Goal: Understand process/instructions

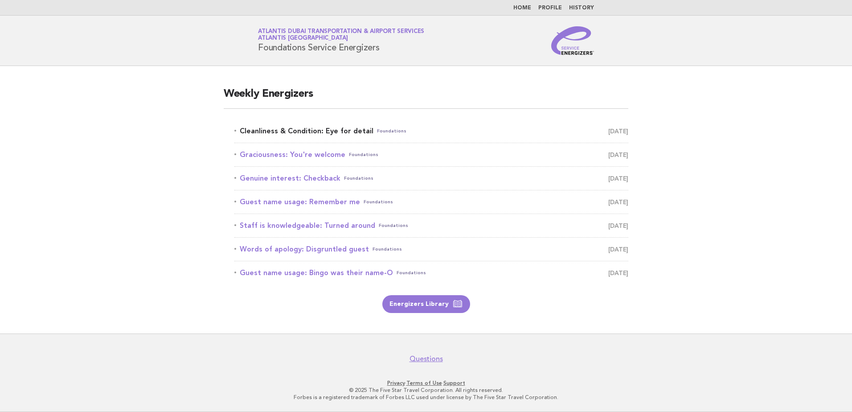
click at [288, 130] on link "Cleanliness & Condition: Eye for detail Foundations [DATE]" at bounding box center [431, 131] width 394 height 12
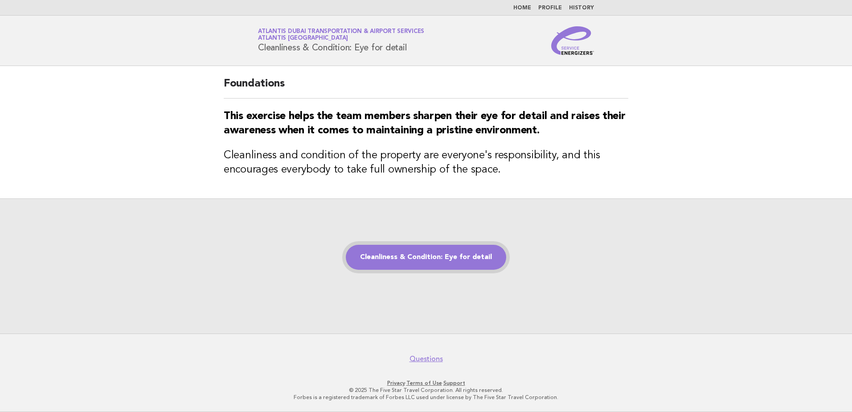
click at [413, 258] on link "Cleanliness & Condition: Eye for detail" at bounding box center [426, 257] width 160 height 25
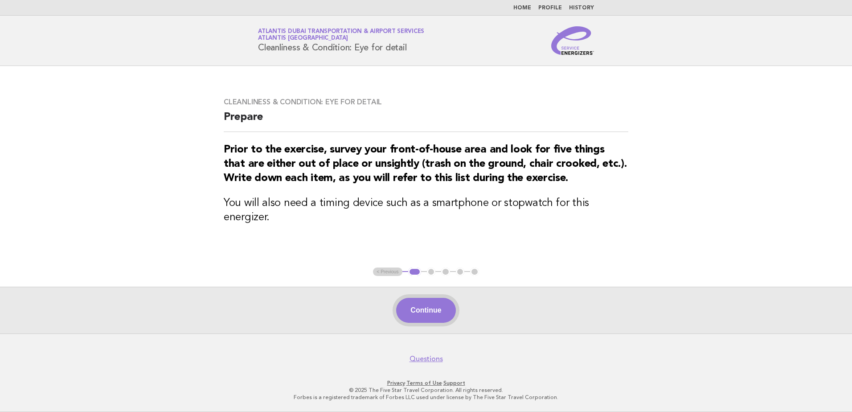
click at [420, 312] on button "Continue" at bounding box center [425, 310] width 59 height 25
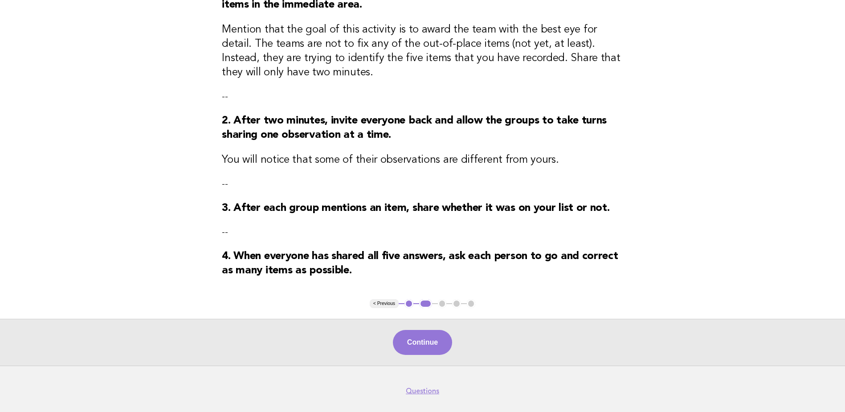
scroll to position [173, 0]
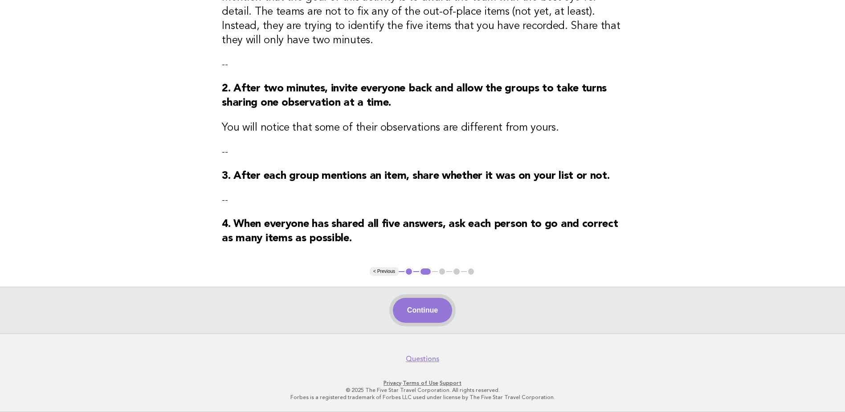
click at [427, 309] on button "Continue" at bounding box center [422, 310] width 59 height 25
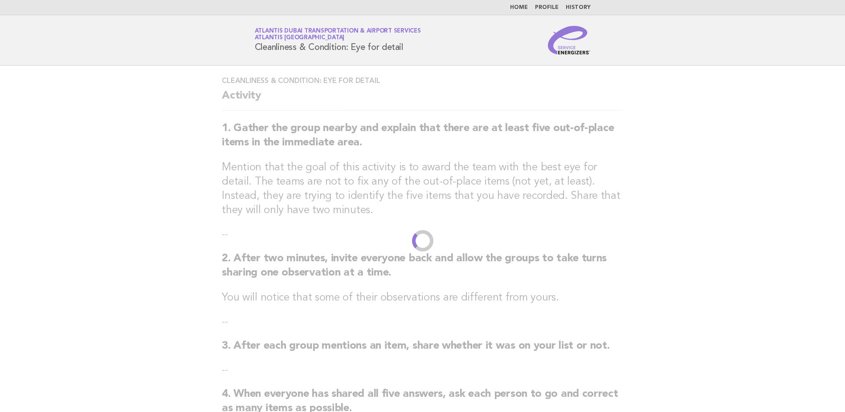
scroll to position [0, 0]
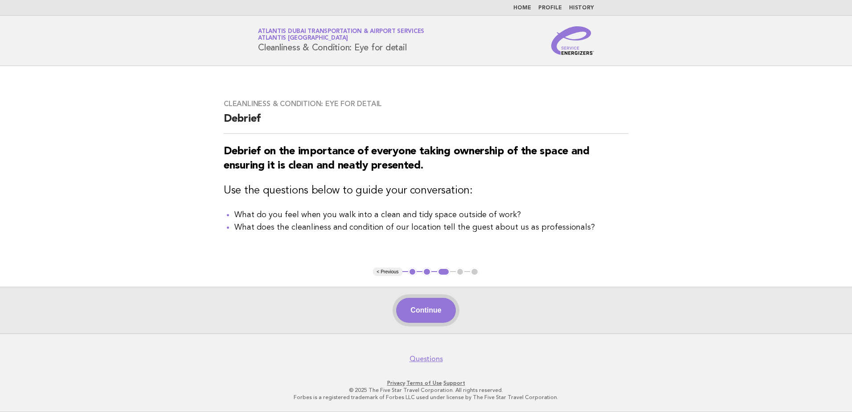
click at [427, 310] on button "Continue" at bounding box center [425, 310] width 59 height 25
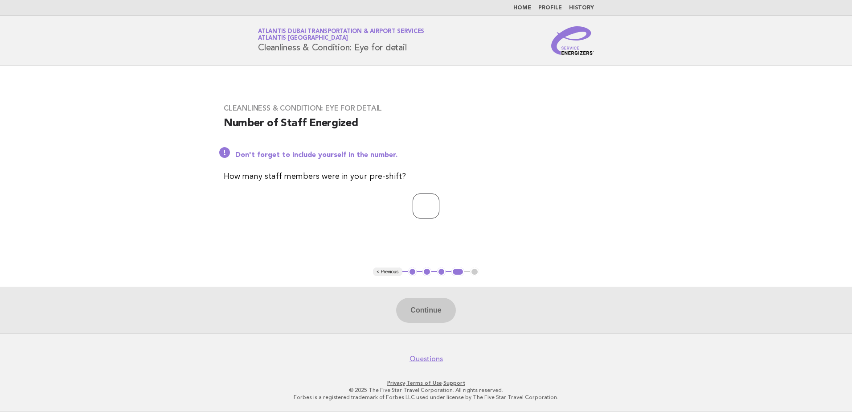
click at [422, 207] on input "number" at bounding box center [426, 205] width 27 height 25
type input "**"
click at [430, 311] on button "Continue" at bounding box center [425, 310] width 59 height 25
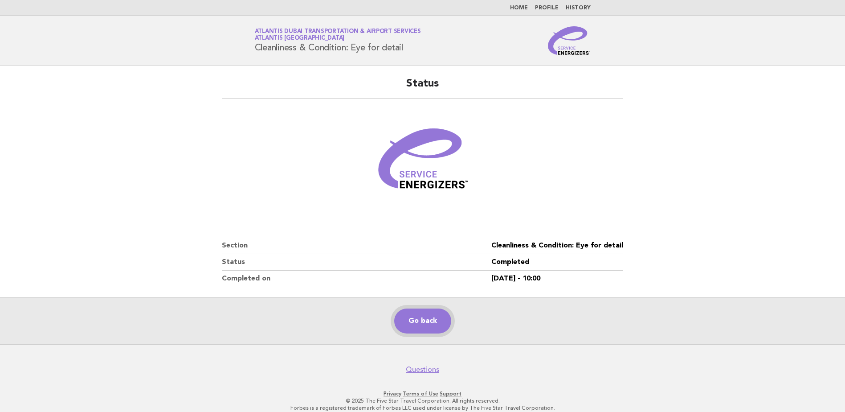
click at [429, 322] on link "Go back" at bounding box center [422, 320] width 57 height 25
